Goal: Task Accomplishment & Management: Manage account settings

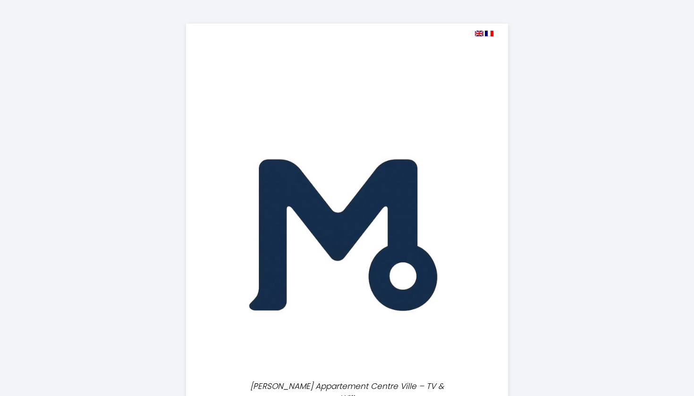
select select "10:00"
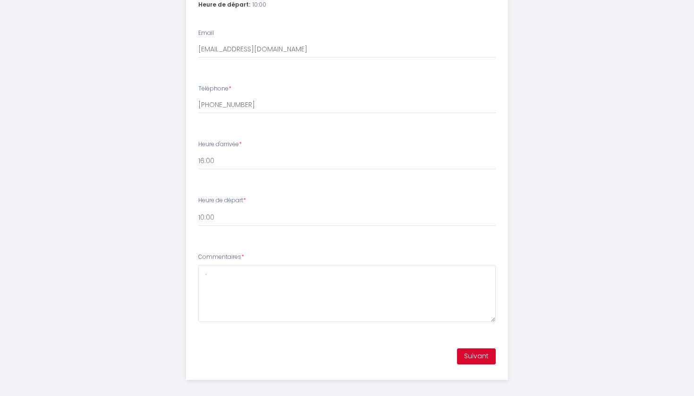
scroll to position [547, 0]
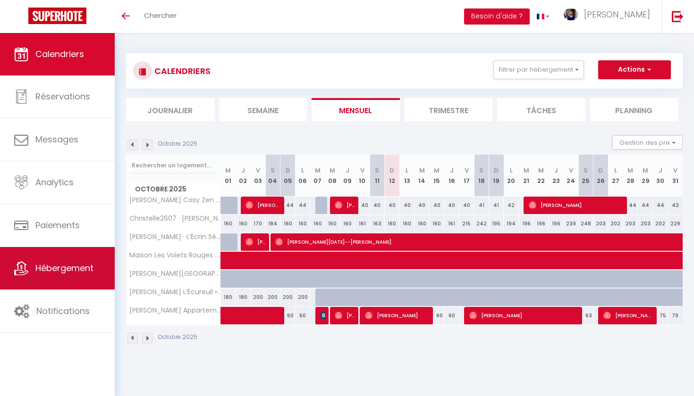
click at [58, 279] on link "Hébergement" at bounding box center [57, 268] width 115 height 42
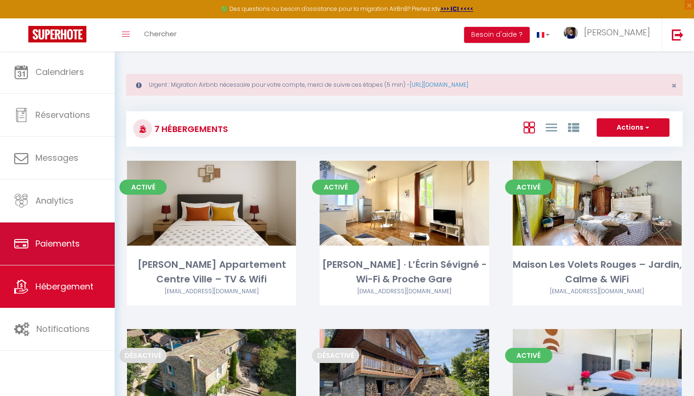
click at [69, 244] on span "Paiements" at bounding box center [57, 244] width 44 height 12
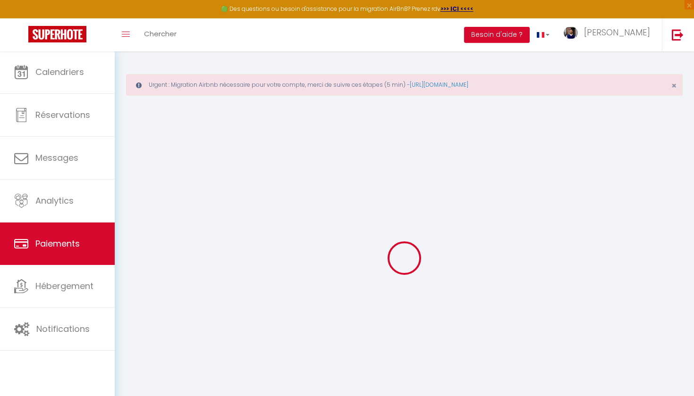
select select "2"
select select "0"
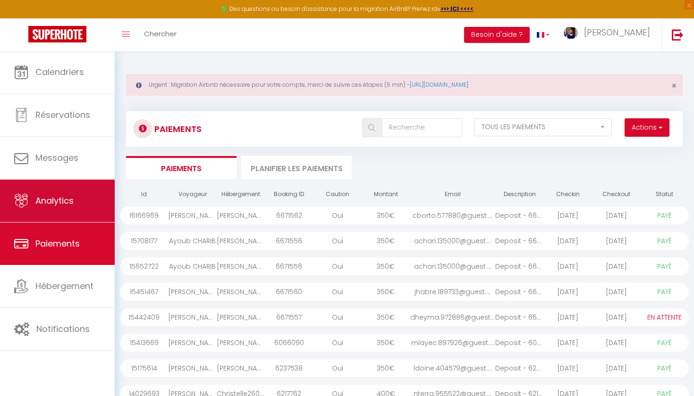
click at [68, 200] on span "Analytics" at bounding box center [54, 201] width 38 height 12
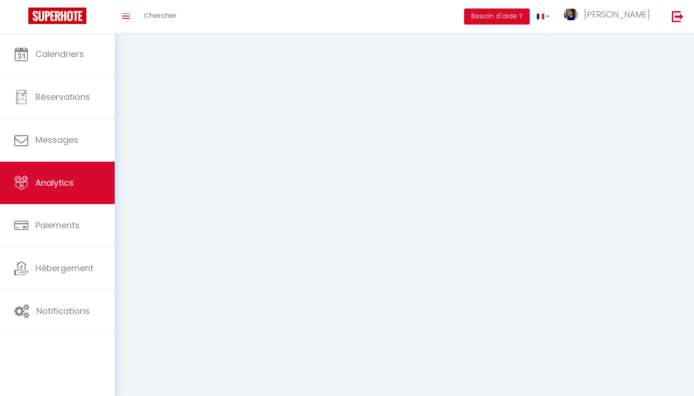
select select "2025"
select select "10"
